Goal: Task Accomplishment & Management: Use online tool/utility

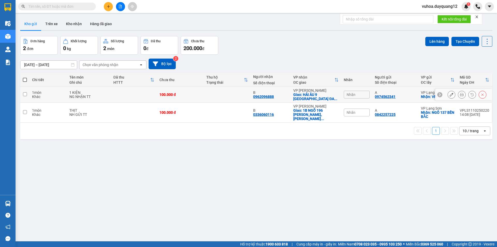
click at [25, 95] on input "checkbox" at bounding box center [25, 94] width 4 height 4
checkbox input "true"
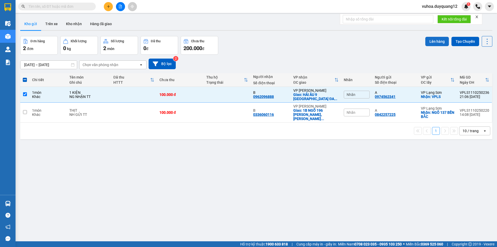
click at [430, 39] on button "Lên hàng" at bounding box center [438, 41] width 24 height 9
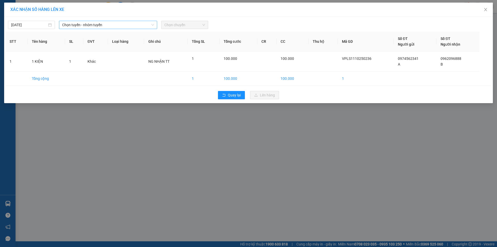
click at [153, 24] on icon "down" at bounding box center [152, 24] width 3 height 3
click at [152, 24] on icon "down" at bounding box center [153, 25] width 3 height 2
click at [144, 24] on span "Chọn tuyến - nhóm tuyến" at bounding box center [108, 25] width 92 height 8
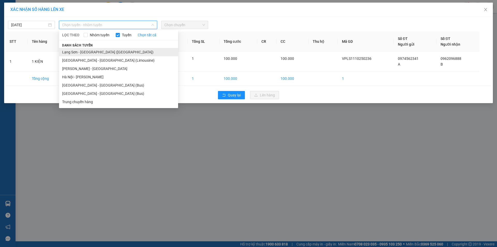
click at [99, 54] on li "Lạng Sơn - [GEOGRAPHIC_DATA] ([GEOGRAPHIC_DATA])" at bounding box center [118, 52] width 119 height 8
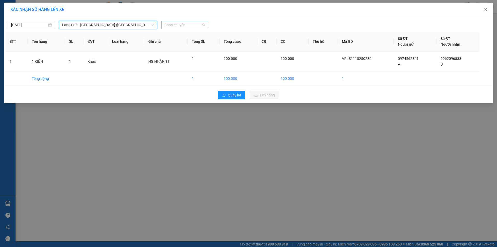
click at [199, 25] on span "Chọn chuyến" at bounding box center [184, 25] width 41 height 8
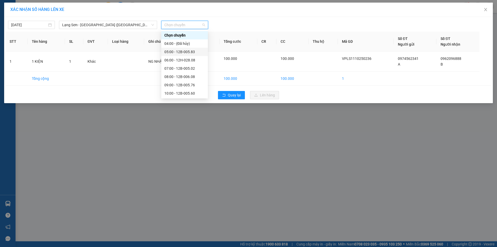
click at [194, 51] on div "05:00 - 12B-005.83" at bounding box center [184, 52] width 40 height 6
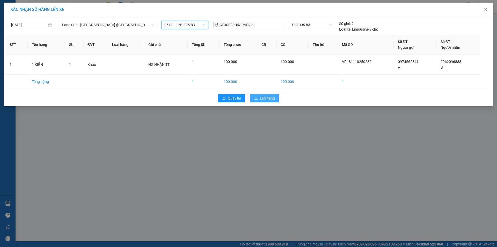
click at [267, 98] on span "Lên hàng" at bounding box center [267, 98] width 15 height 6
